Goal: Leave review/rating

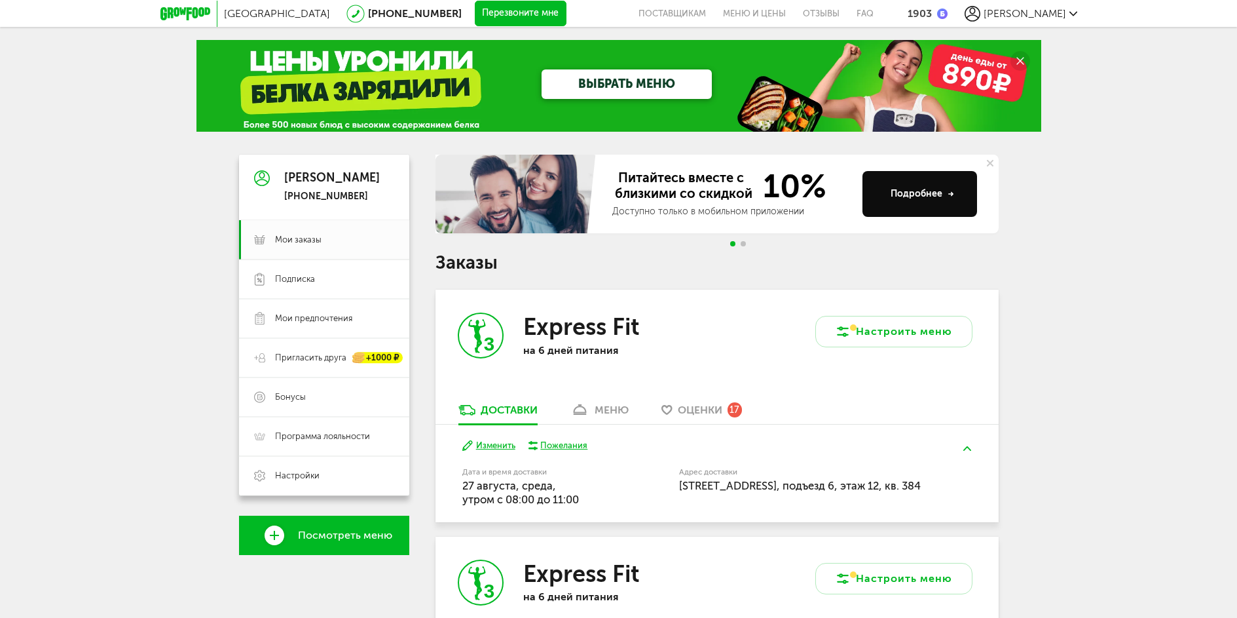
click at [610, 407] on div "меню" at bounding box center [612, 409] width 34 height 12
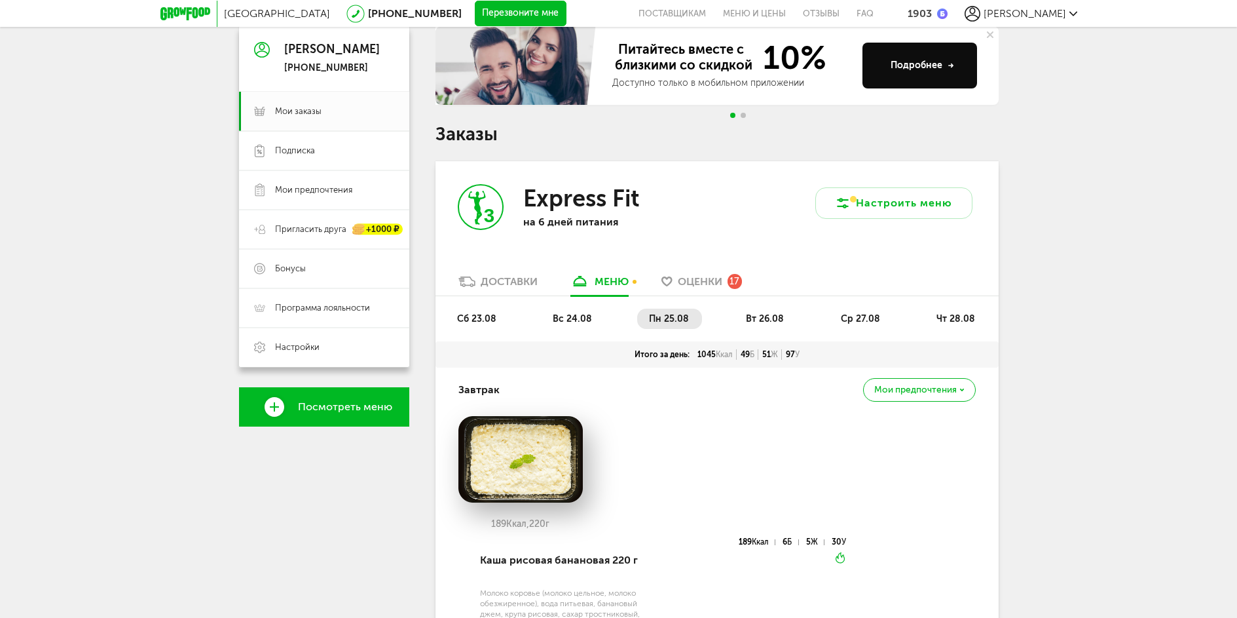
scroll to position [126, 0]
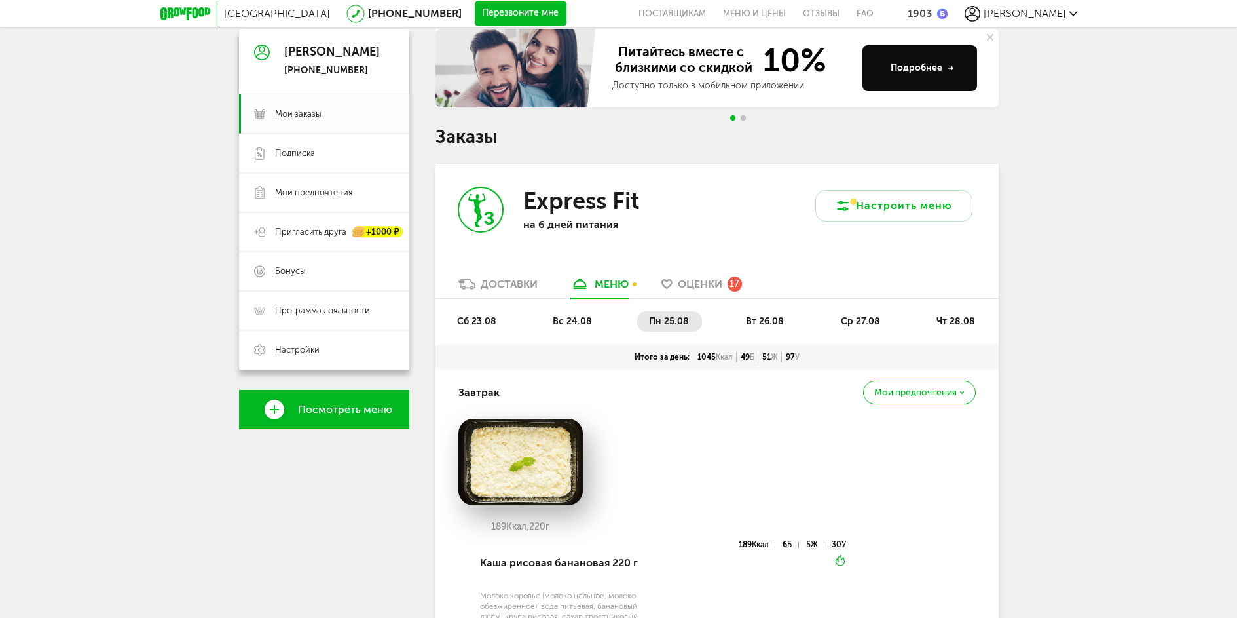
click at [776, 324] on span "вт 26.08" at bounding box center [765, 321] width 38 height 11
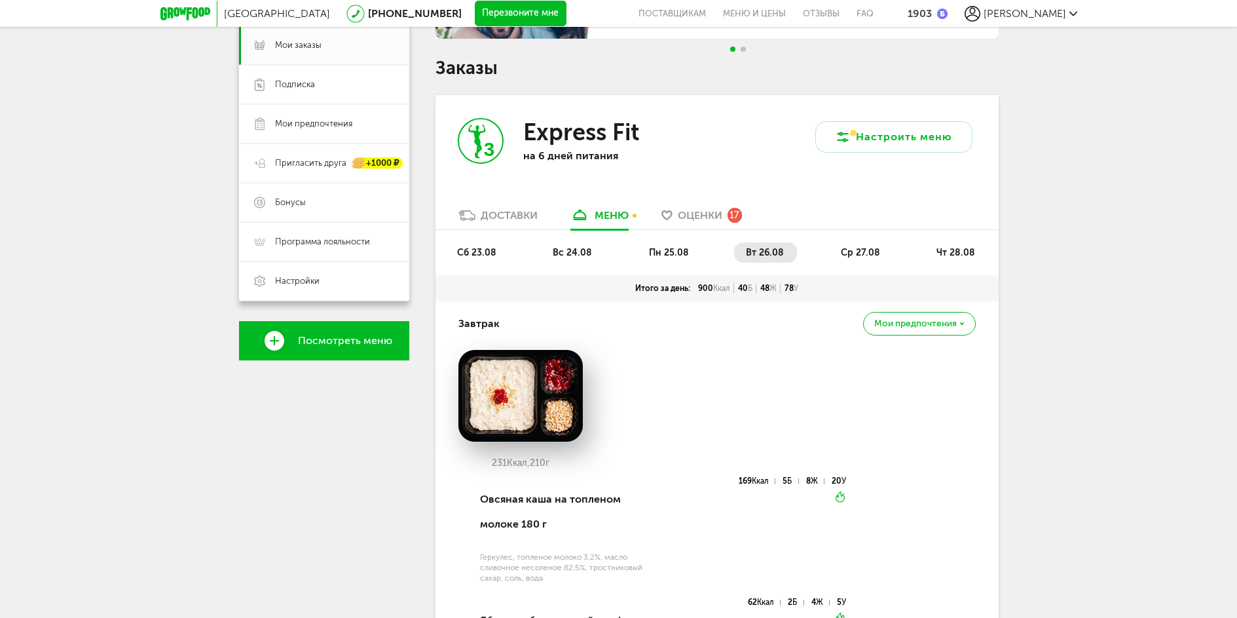
scroll to position [191, 0]
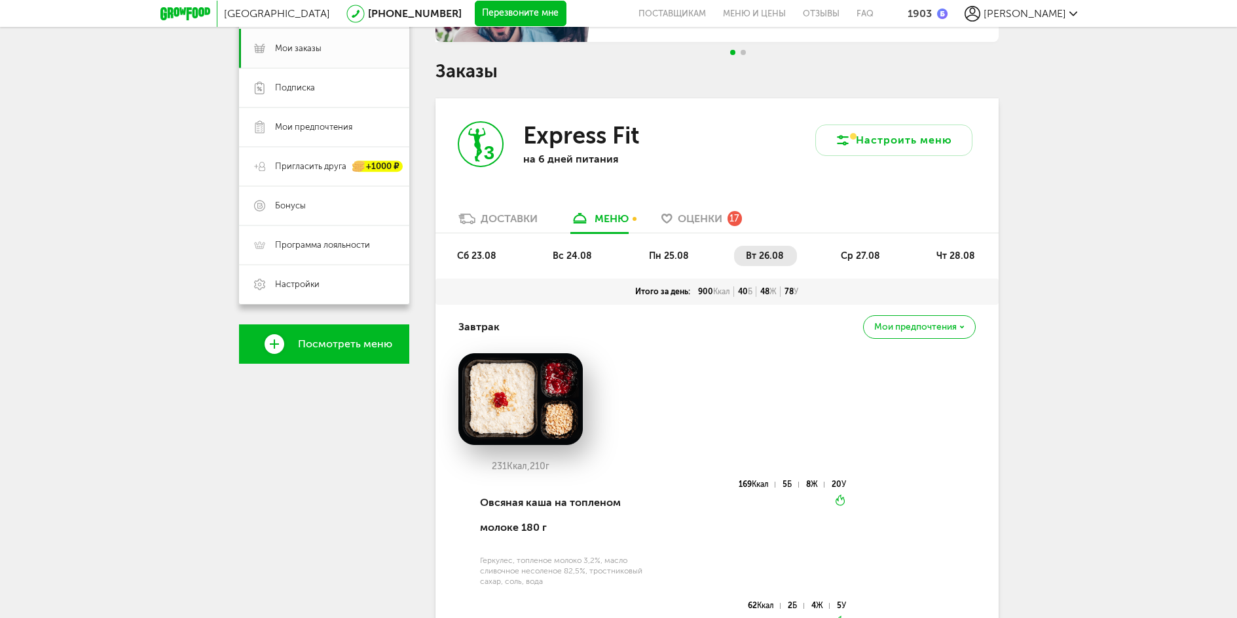
click at [677, 261] on span "пн 25.08" at bounding box center [669, 255] width 40 height 11
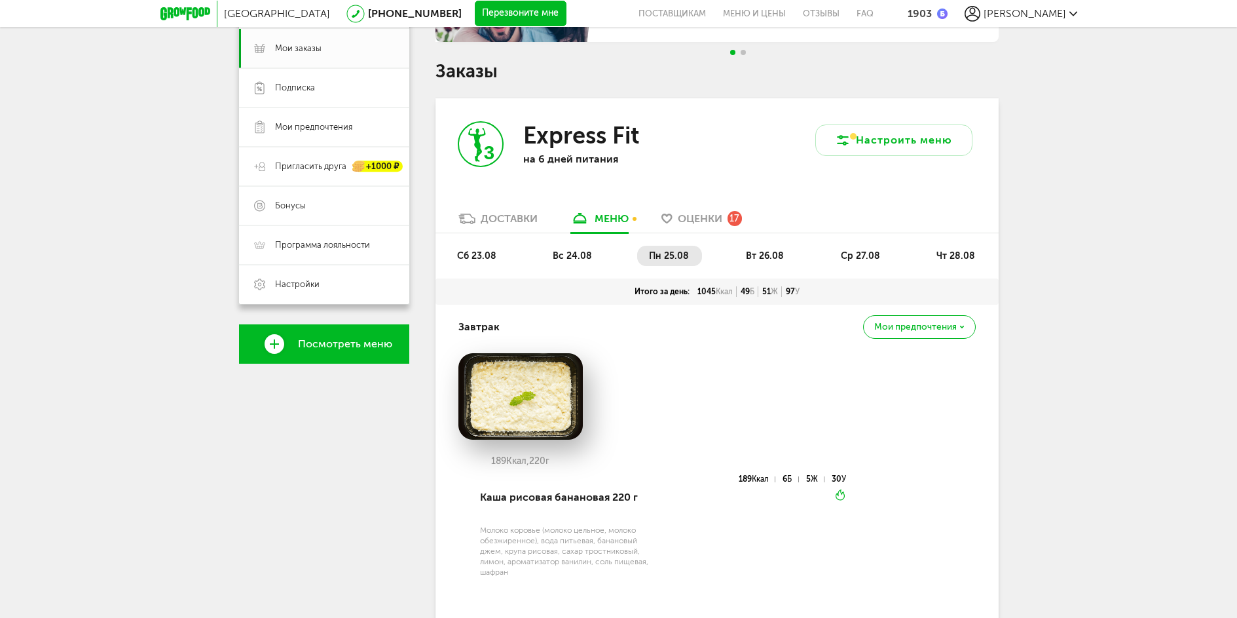
click at [717, 214] on span "Оценки" at bounding box center [700, 218] width 45 height 12
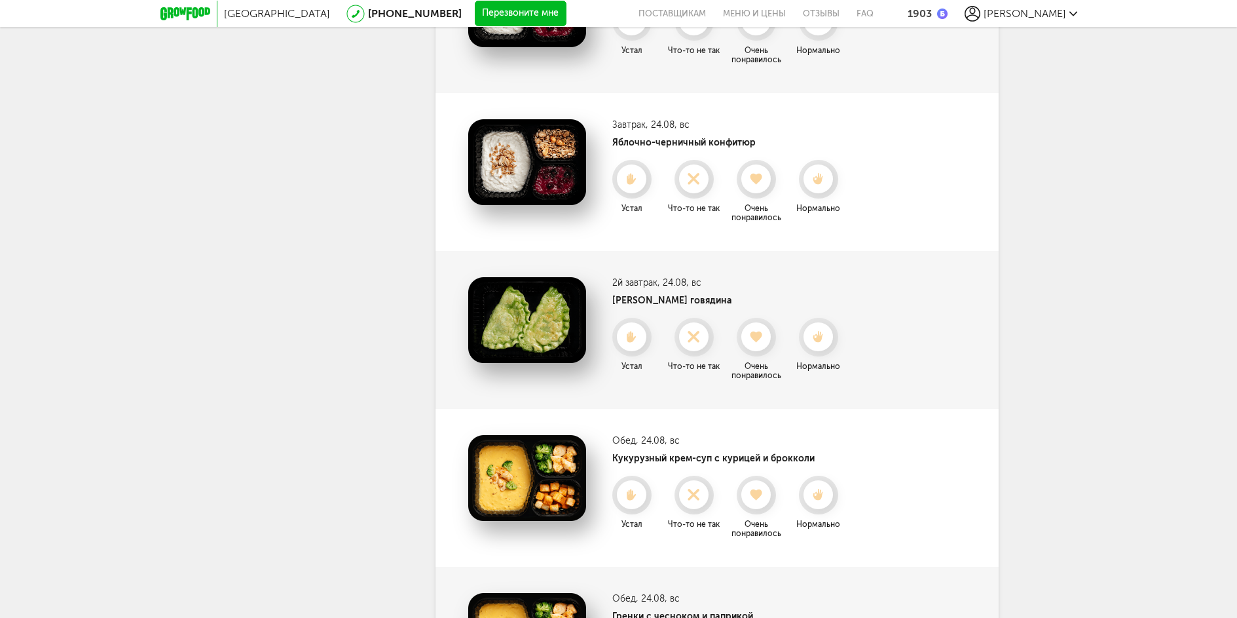
scroll to position [1497, 0]
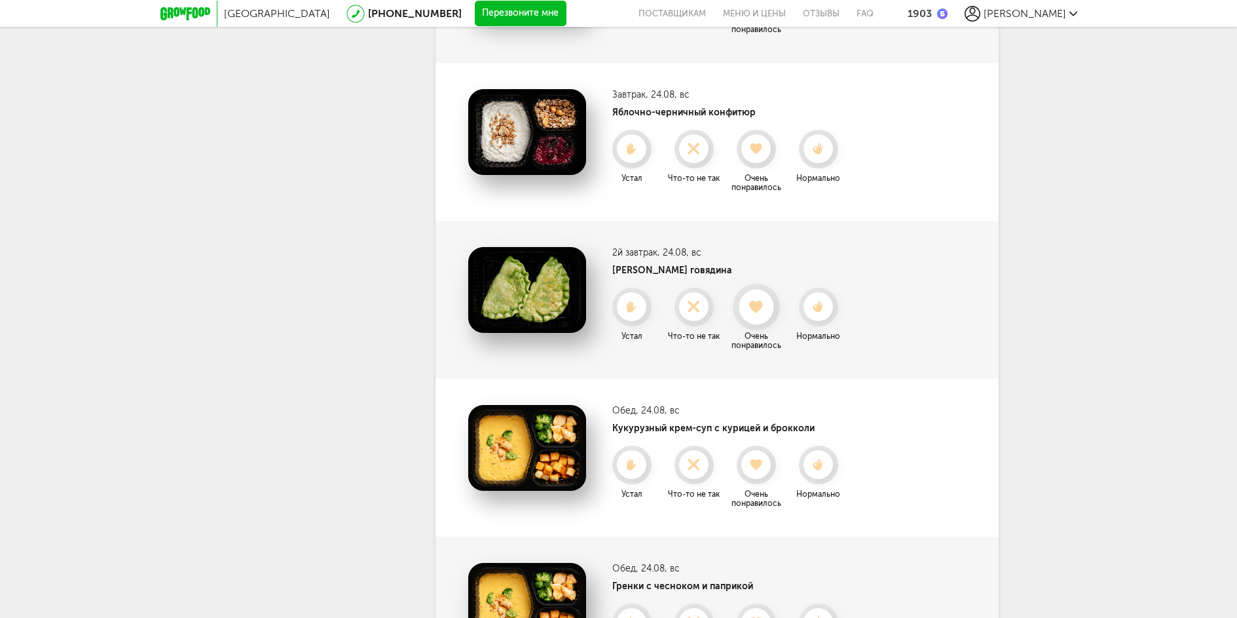
click at [759, 305] on use at bounding box center [756, 306] width 14 height 13
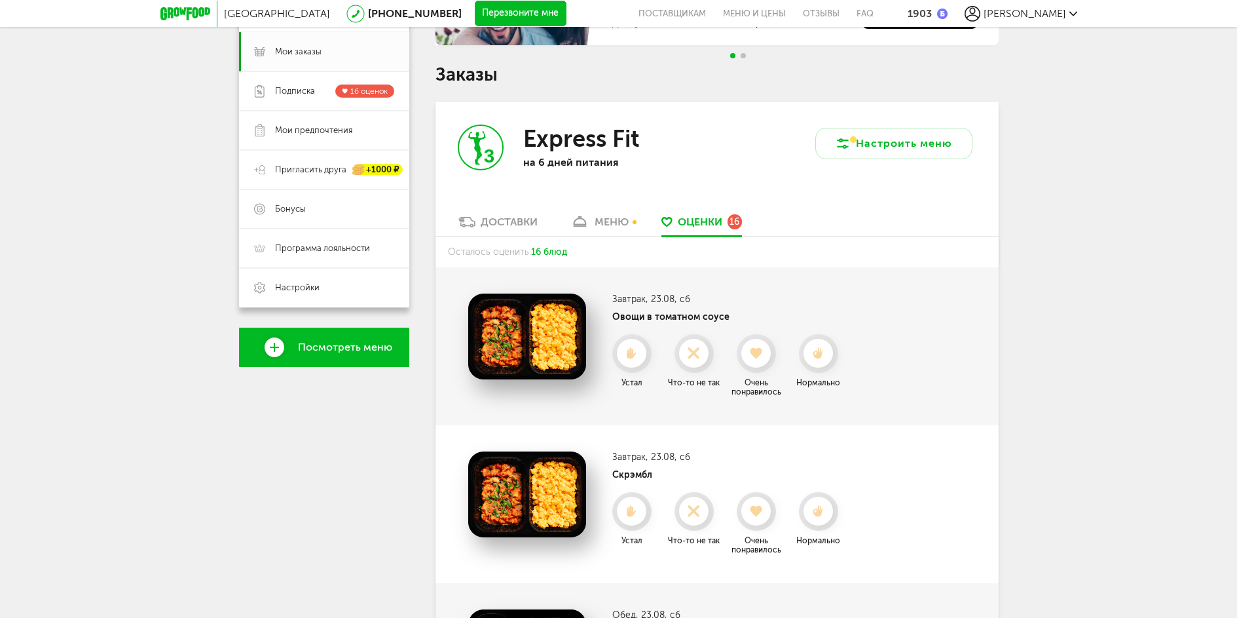
scroll to position [187, 0]
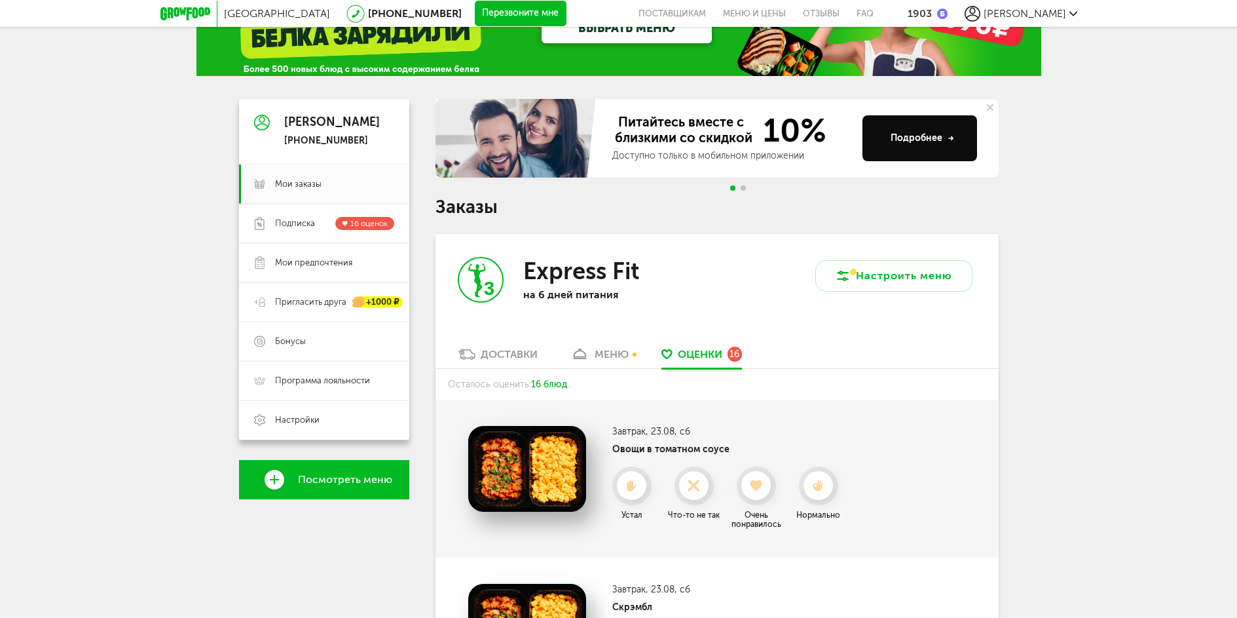
scroll to position [0, 0]
